Goal: Contribute content: Contribute content

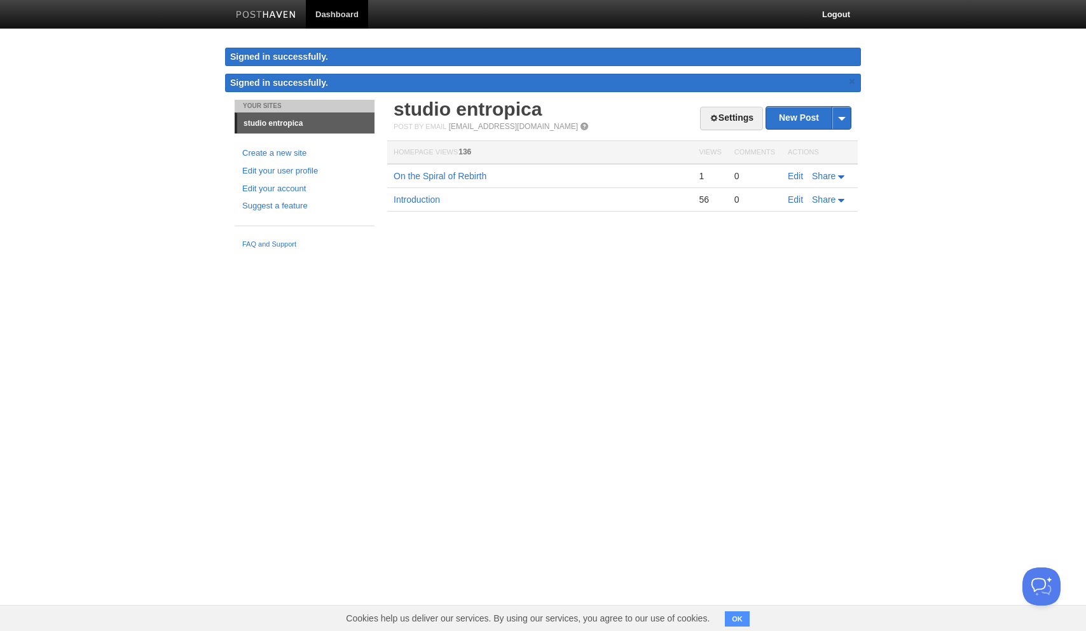
click at [145, 157] on body "Dashboard Logout Signed in successfully. Signed in successfully. × Your Sites s…" at bounding box center [543, 127] width 1086 height 255
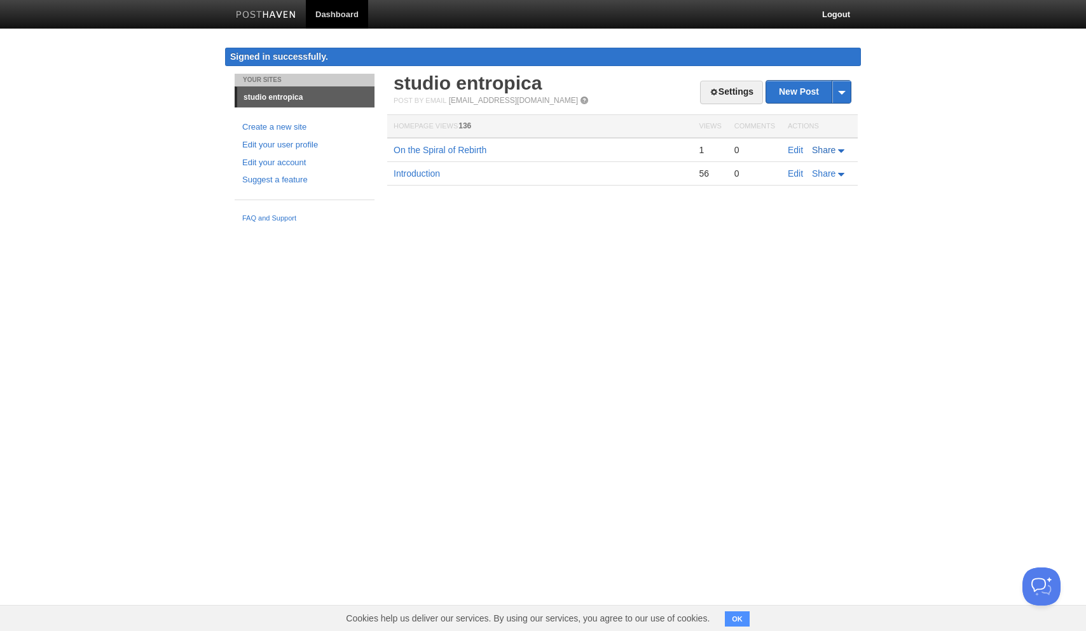
click at [840, 151] on icon at bounding box center [841, 150] width 6 height 3
click at [929, 156] on body "Dashboard Logout Signed in successfully. Signed in successfully. × Your Sites s…" at bounding box center [543, 114] width 1086 height 229
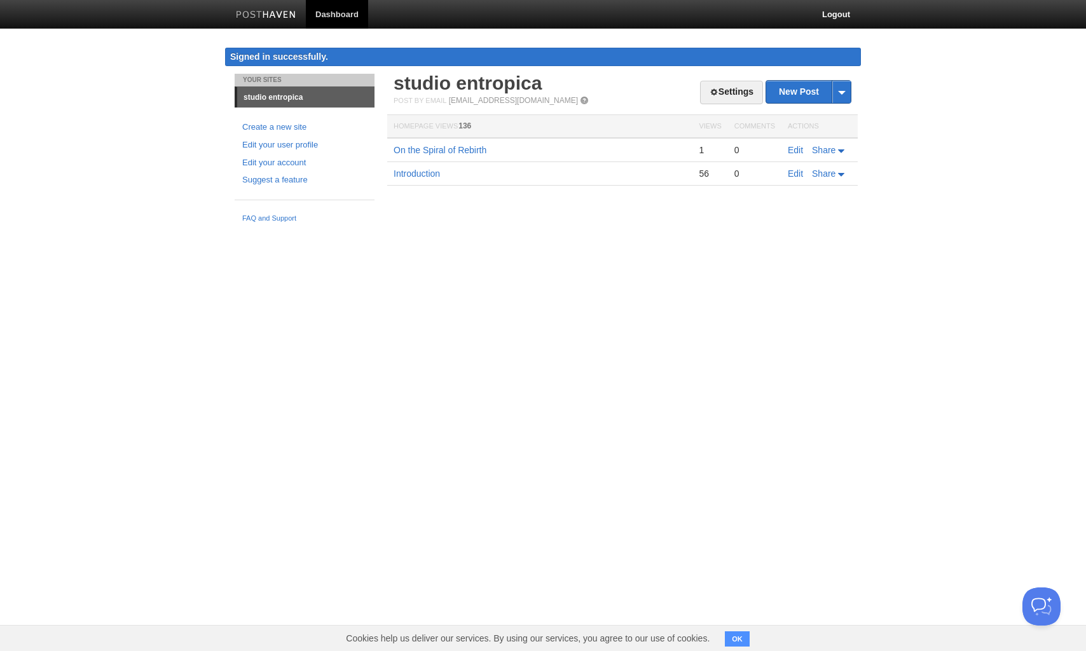
click at [156, 146] on body "Dashboard Logout Signed in successfully. Signed in successfully. × Your Sites s…" at bounding box center [543, 114] width 1086 height 229
click at [143, 215] on body "Dashboard Logout Signed in successfully. Signed in successfully. × Your Sites s…" at bounding box center [543, 114] width 1086 height 229
click at [486, 149] on link "On the Spiral of Rebirth" at bounding box center [440, 150] width 93 height 10
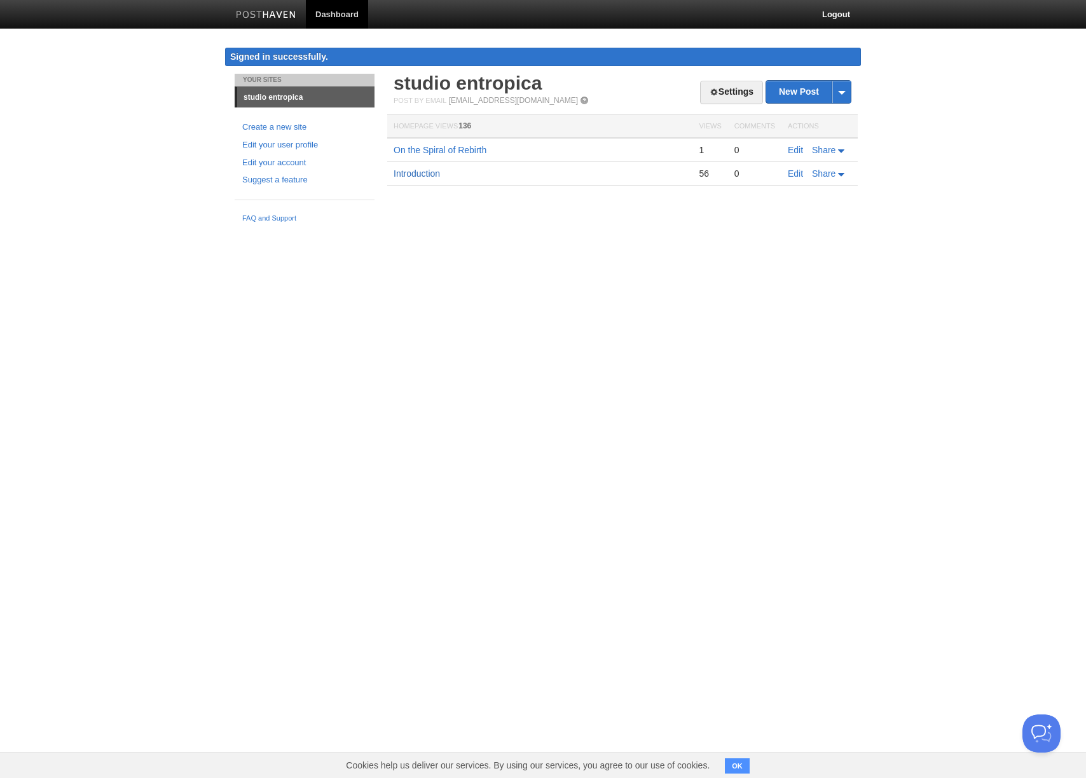
click at [425, 171] on link "Introduction" at bounding box center [417, 173] width 46 height 10
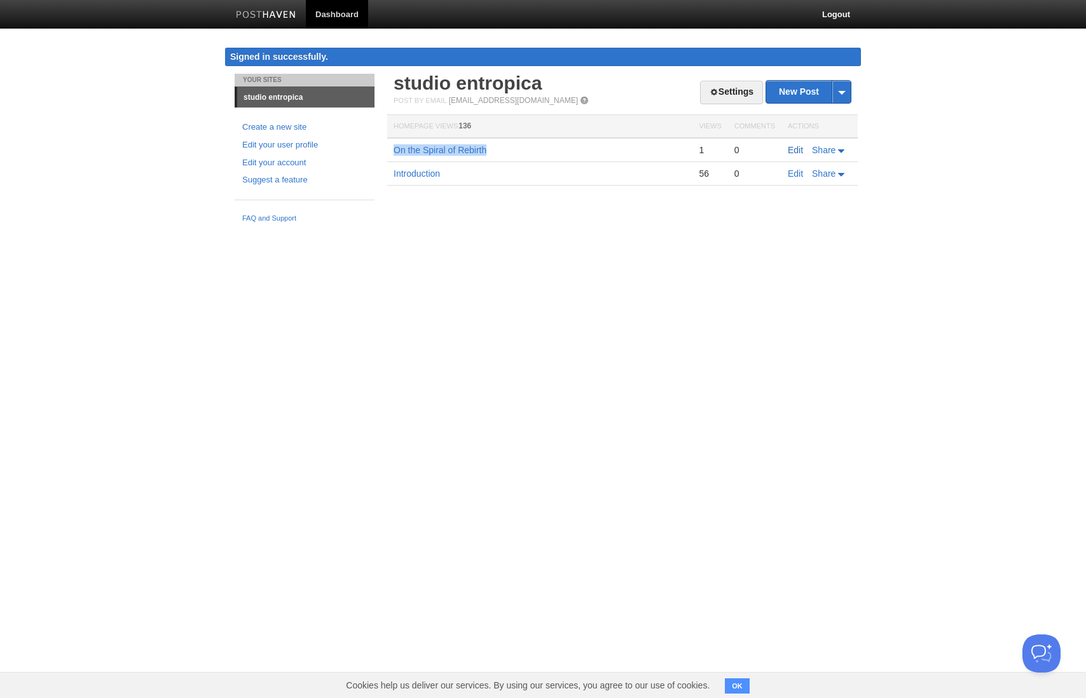
click at [798, 148] on link "Edit" at bounding box center [795, 150] width 15 height 10
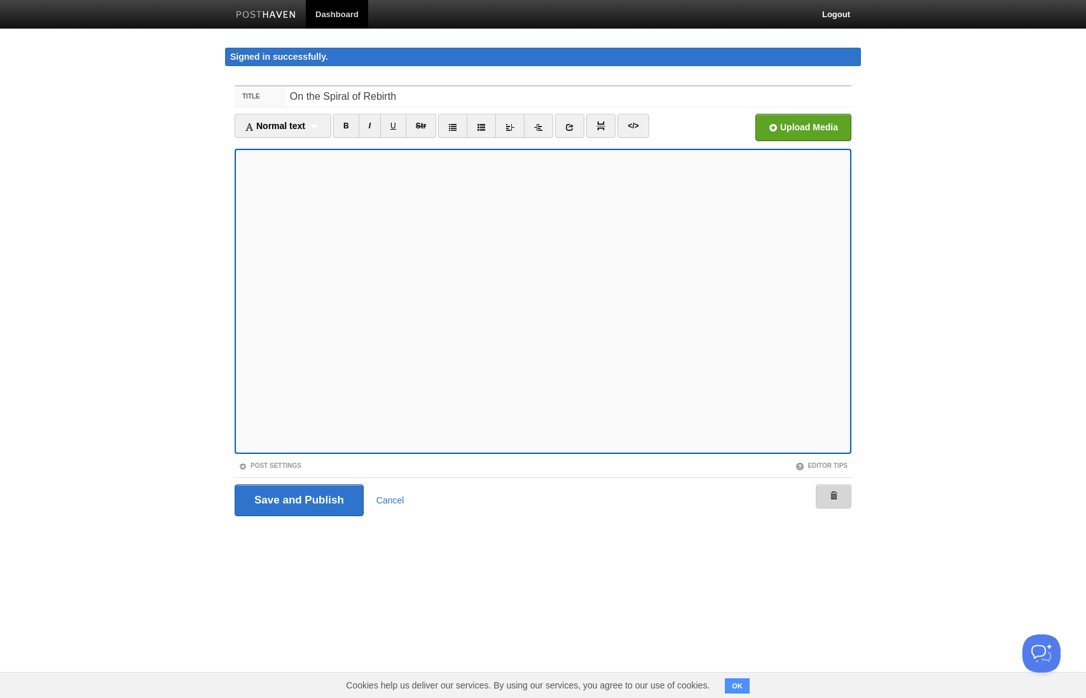
click at [843, 501] on link at bounding box center [834, 496] width 36 height 24
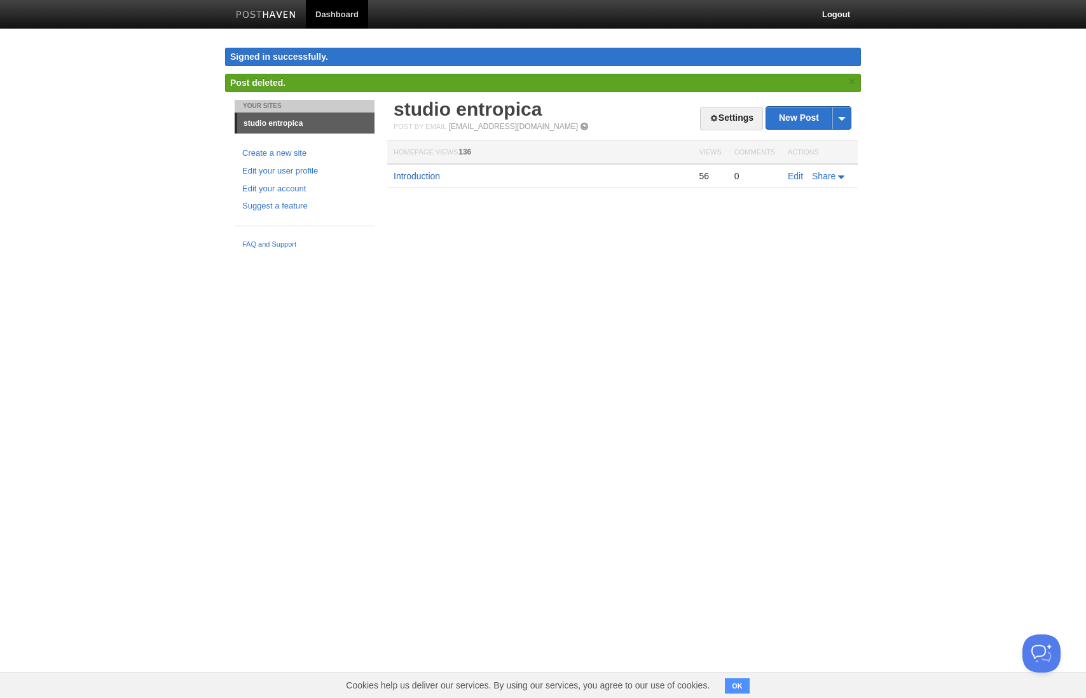
click at [429, 172] on link "Introduction" at bounding box center [417, 176] width 46 height 10
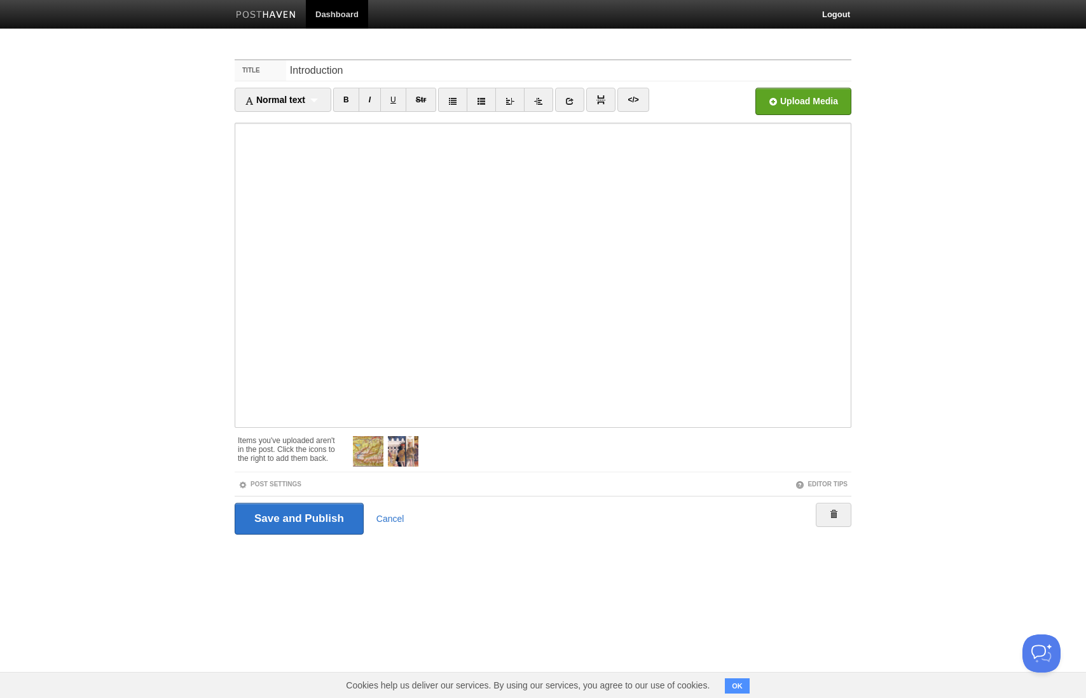
click at [188, 241] on body "Dashboard Logout Your Sites studio entropica Create a new site Edit your user p…" at bounding box center [543, 291] width 1086 height 582
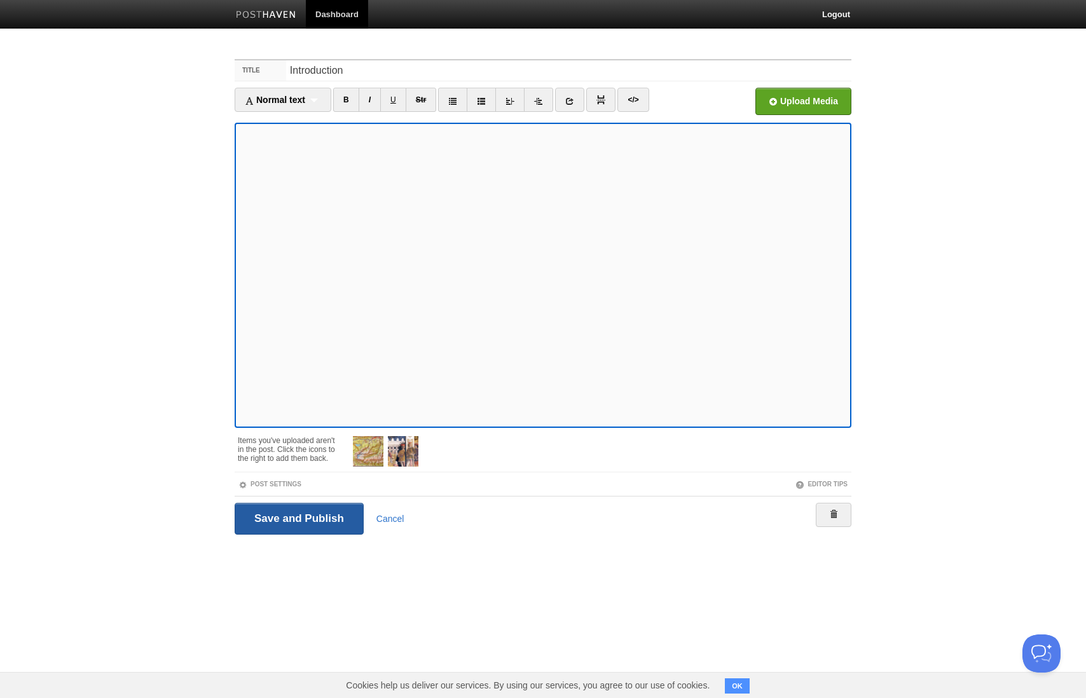
click at [338, 518] on input "Save and Publish" at bounding box center [299, 519] width 129 height 32
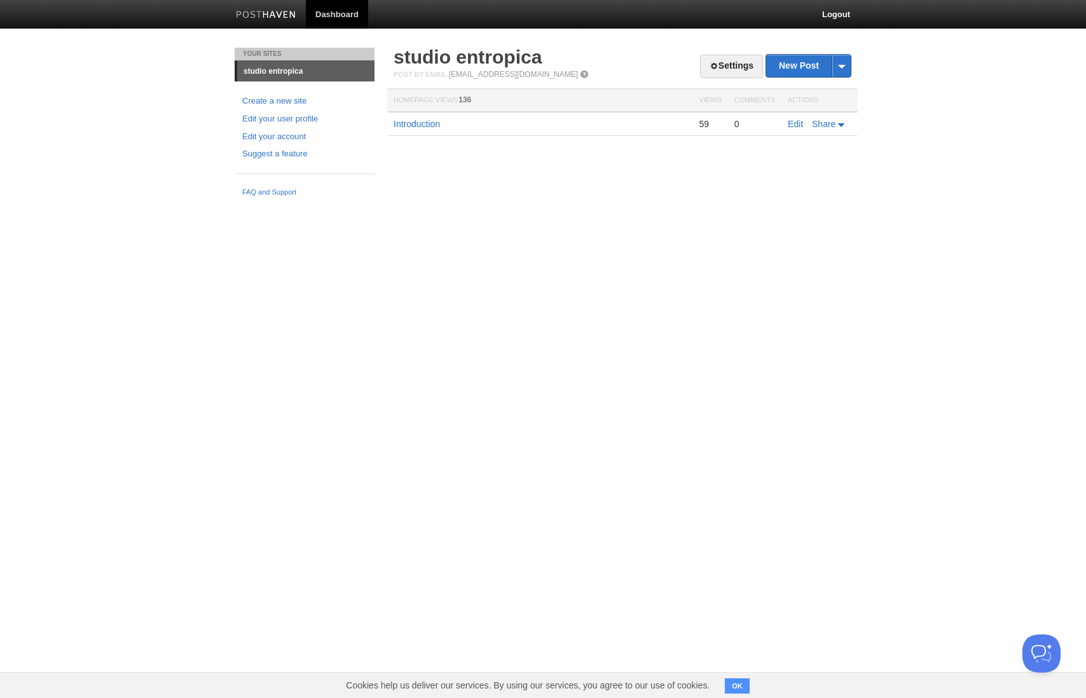
click at [406, 148] on div at bounding box center [622, 148] width 470 height 1
click at [413, 127] on link "Introduction" at bounding box center [417, 124] width 46 height 10
